Goal: Task Accomplishment & Management: Complete application form

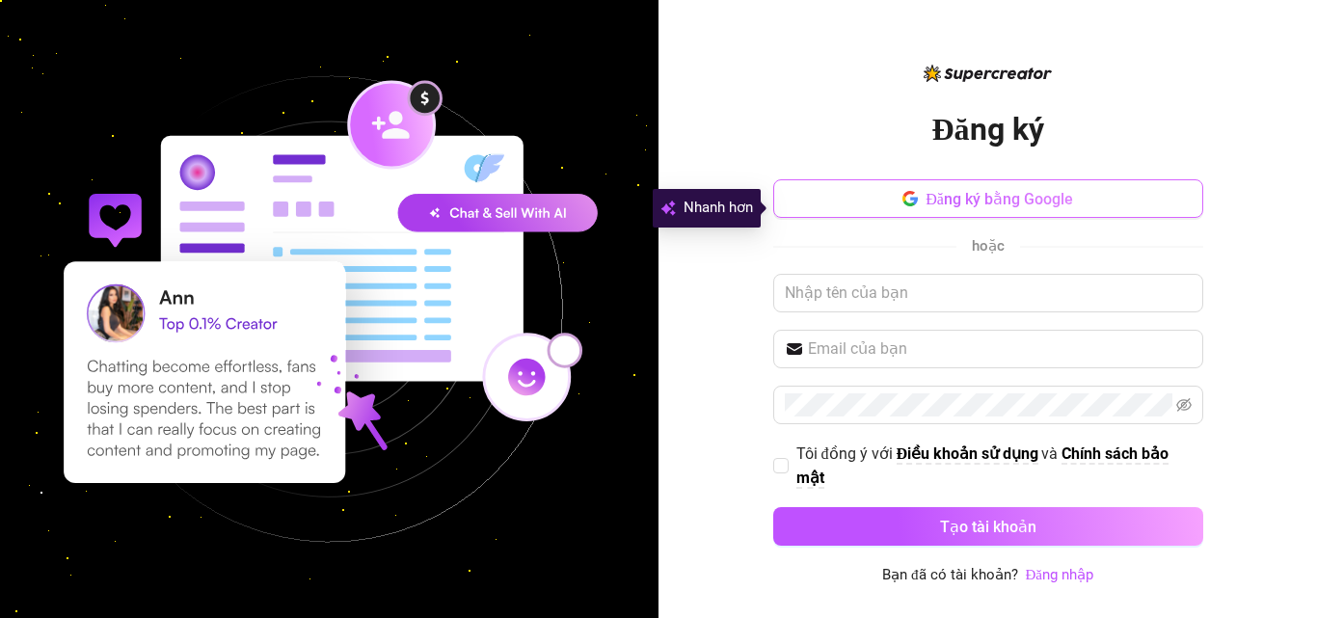
click at [944, 198] on font "Đăng ký bằng Google" at bounding box center [1000, 199] width 148 height 18
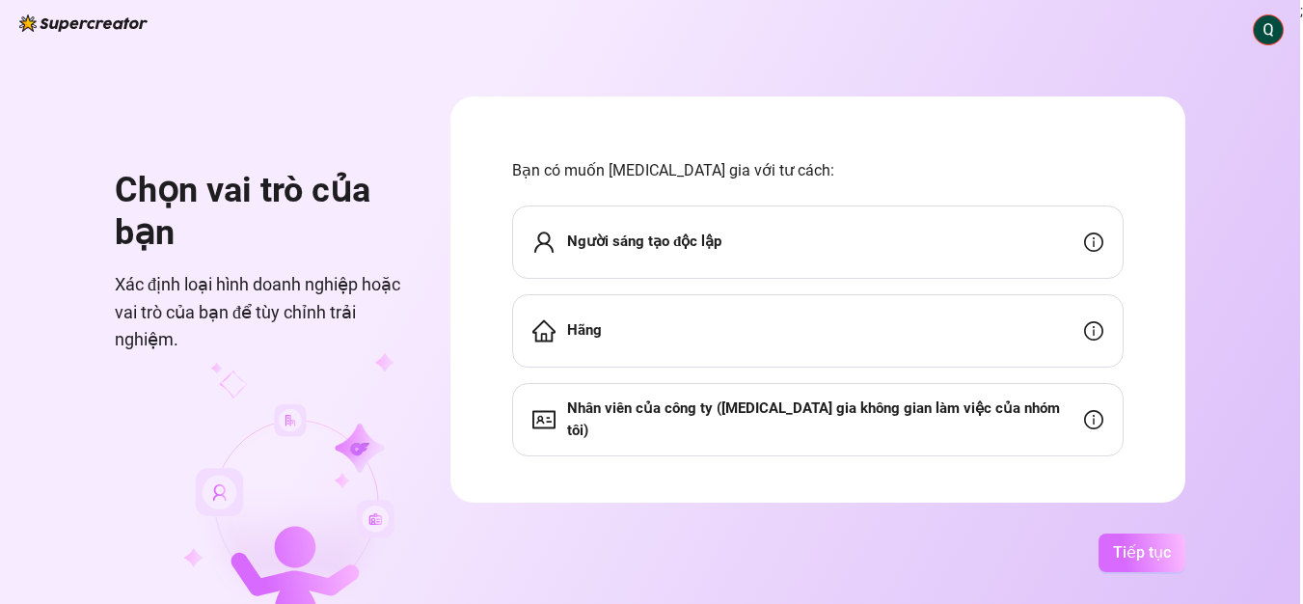
click at [1171, 559] on font "Tiếp tục" at bounding box center [1142, 552] width 58 height 18
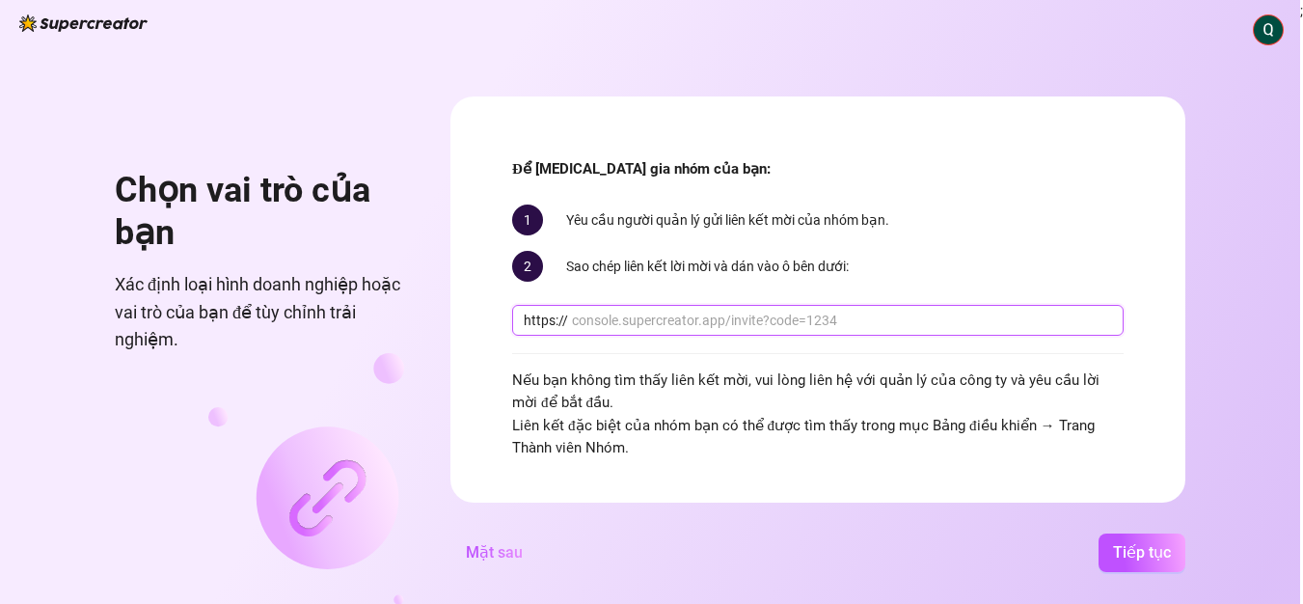
click at [621, 319] on input "text" at bounding box center [842, 320] width 540 height 21
paste input "[DOMAIN_NAME][URL]"
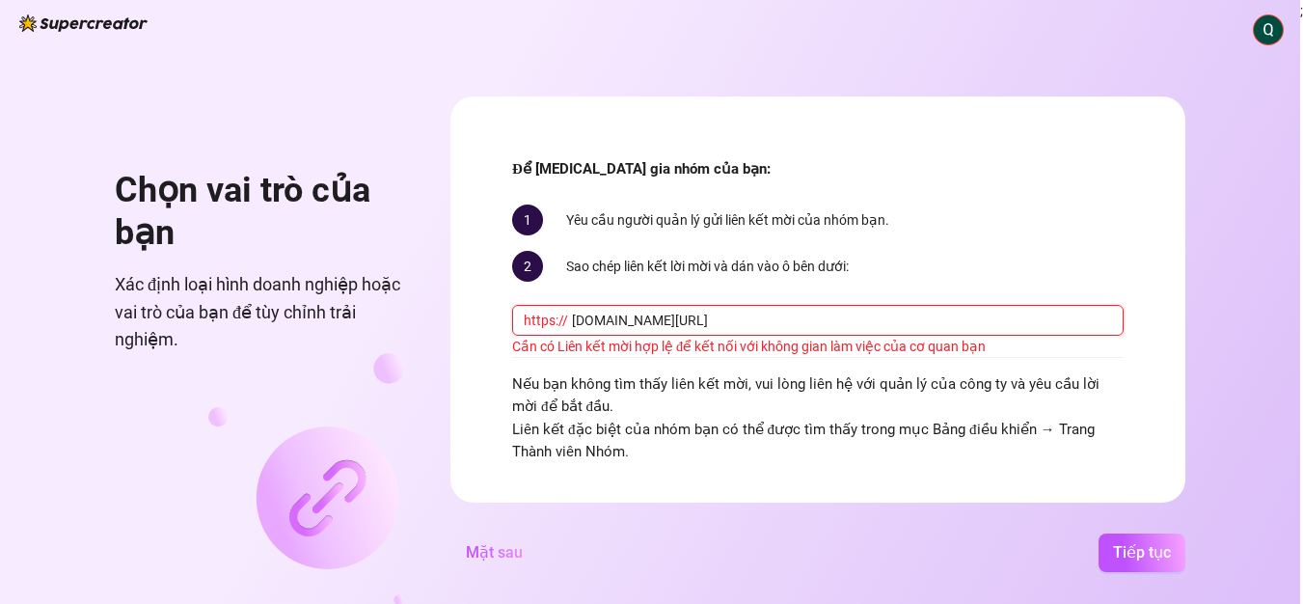
drag, startPoint x: 785, startPoint y: 317, endPoint x: 741, endPoint y: 316, distance: 44.4
click at [762, 317] on input "[DOMAIN_NAME][URL]" at bounding box center [842, 320] width 540 height 21
click at [680, 320] on input "[DOMAIN_NAME][URL]" at bounding box center [842, 320] width 540 height 21
type input "[DOMAIN_NAME][URL]"
click at [1124, 561] on font "Tiếp tục" at bounding box center [1142, 552] width 58 height 18
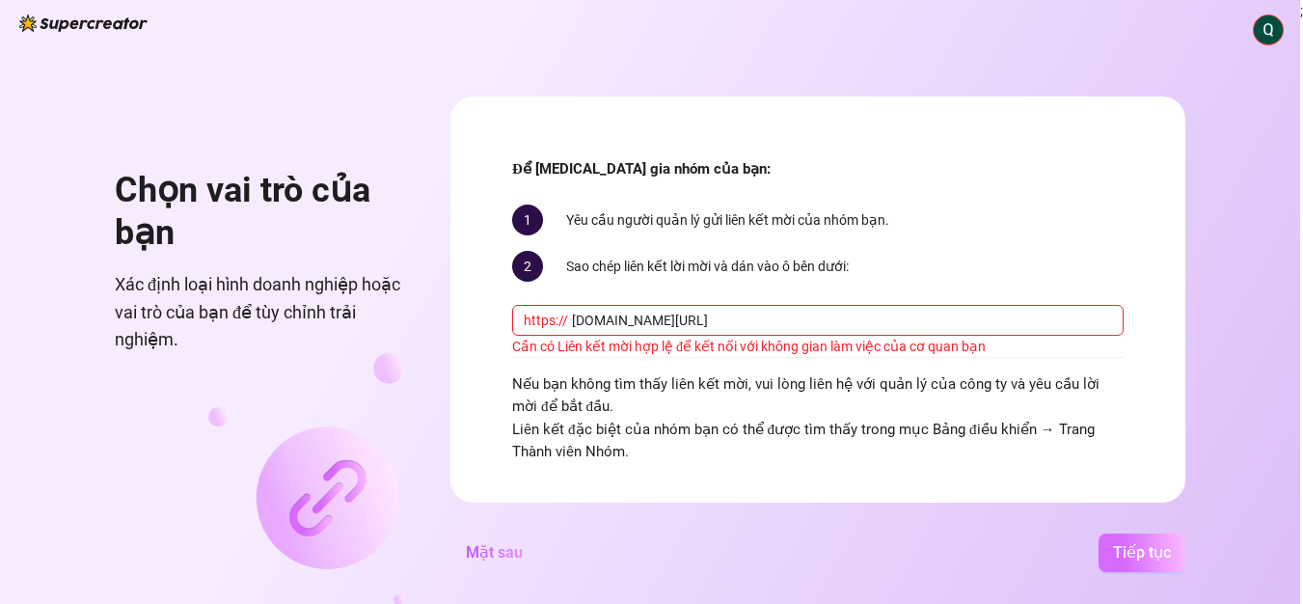
click at [1166, 560] on font "Tiếp tục" at bounding box center [1142, 552] width 58 height 18
drag, startPoint x: 802, startPoint y: 312, endPoint x: 580, endPoint y: 325, distance: 223.1
click at [580, 325] on input "[DOMAIN_NAME][URL]" at bounding box center [842, 320] width 540 height 21
click at [1155, 561] on font "Tiếp tục" at bounding box center [1142, 552] width 58 height 18
